Goal: Task Accomplishment & Management: Manage account settings

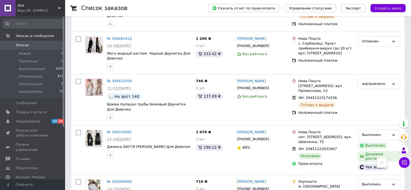
scroll to position [485, 0]
click at [133, 130] on icon at bounding box center [135, 132] width 4 height 4
click at [31, 133] on span "Показатели работы компании" at bounding box center [33, 133] width 34 height 10
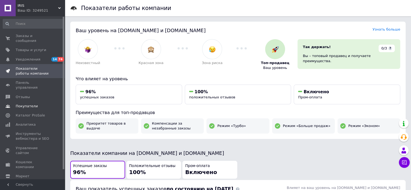
click at [30, 104] on span "Покупатели" at bounding box center [27, 106] width 22 height 5
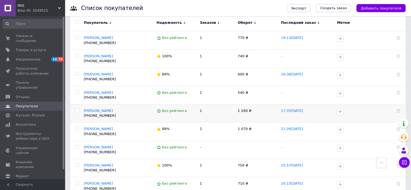
scroll to position [215, 0]
click at [74, 145] on div at bounding box center [77, 146] width 11 height 4
click at [78, 145] on input "checkbox" at bounding box center [77, 147] width 4 height 4
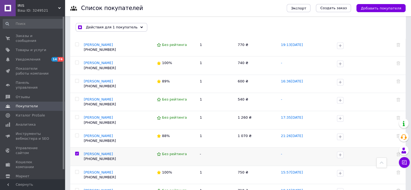
scroll to position [222, 0]
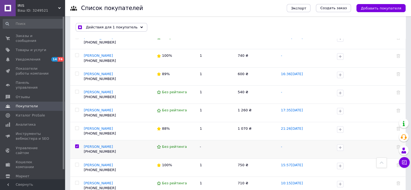
click at [75, 145] on input "checkbox" at bounding box center [77, 146] width 4 height 4
checkbox input "false"
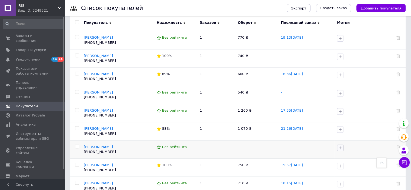
click at [339, 148] on icon "button" at bounding box center [340, 147] width 4 height 4
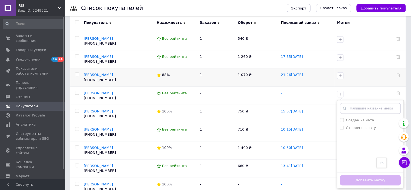
scroll to position [269, 0]
click at [299, 96] on td "-" at bounding box center [306, 95] width 56 height 18
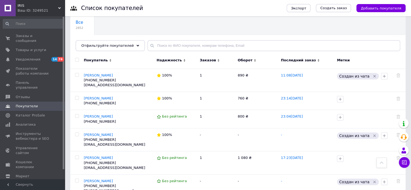
scroll to position [0, 0]
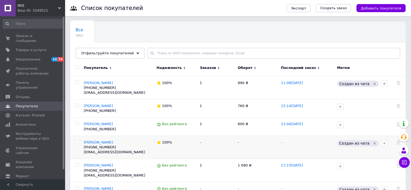
drag, startPoint x: 286, startPoint y: 122, endPoint x: 264, endPoint y: 149, distance: 34.6
